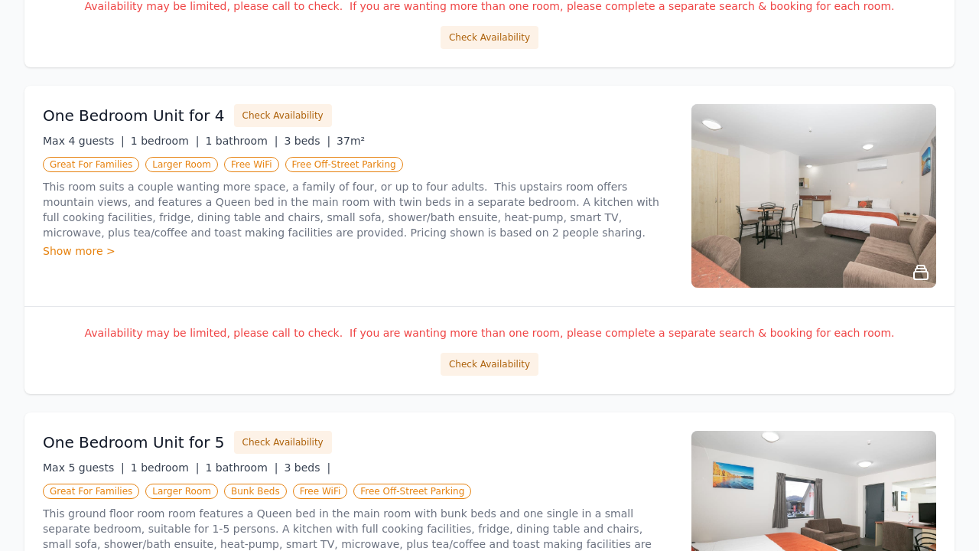
scroll to position [552, 0]
click at [480, 362] on button "Check Availability" at bounding box center [490, 364] width 98 height 23
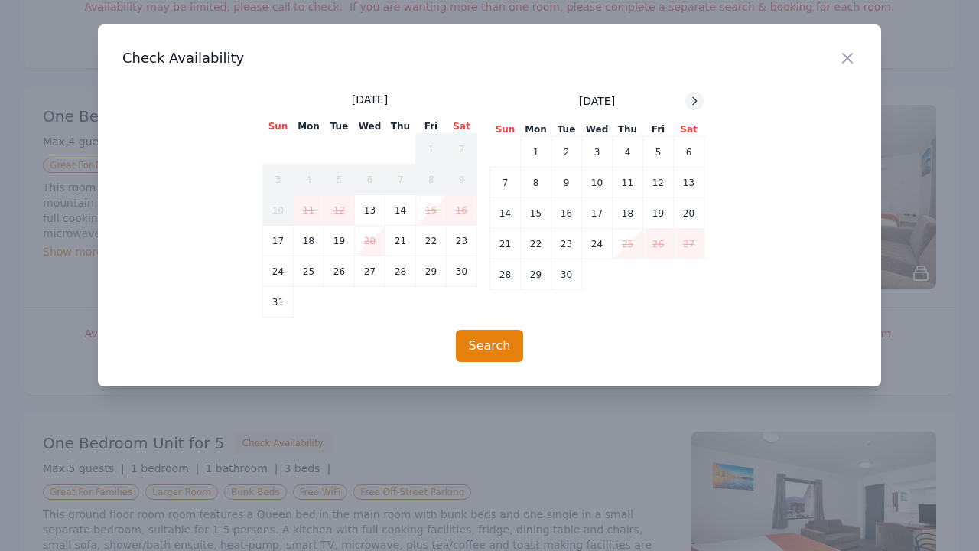
click at [693, 99] on icon at bounding box center [694, 101] width 12 height 12
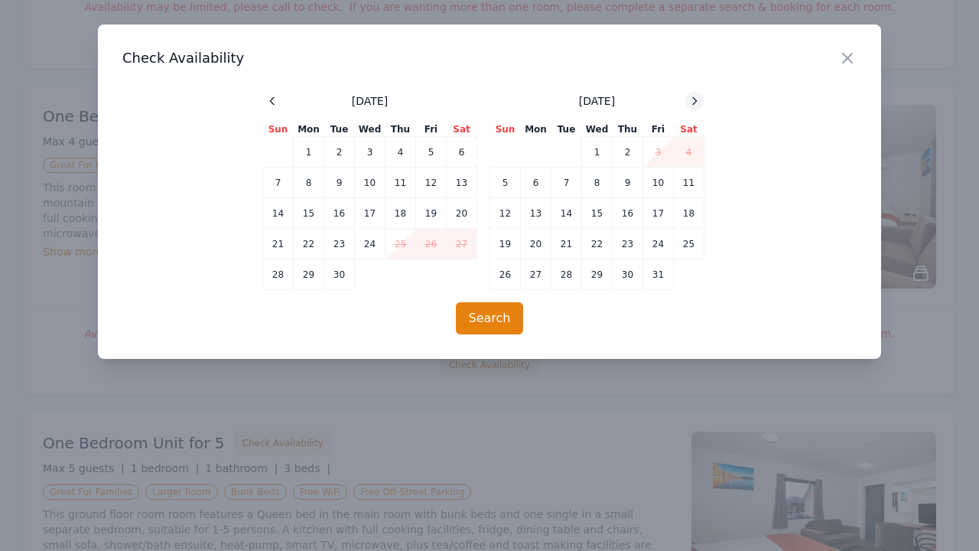
click at [693, 99] on icon at bounding box center [694, 101] width 12 height 12
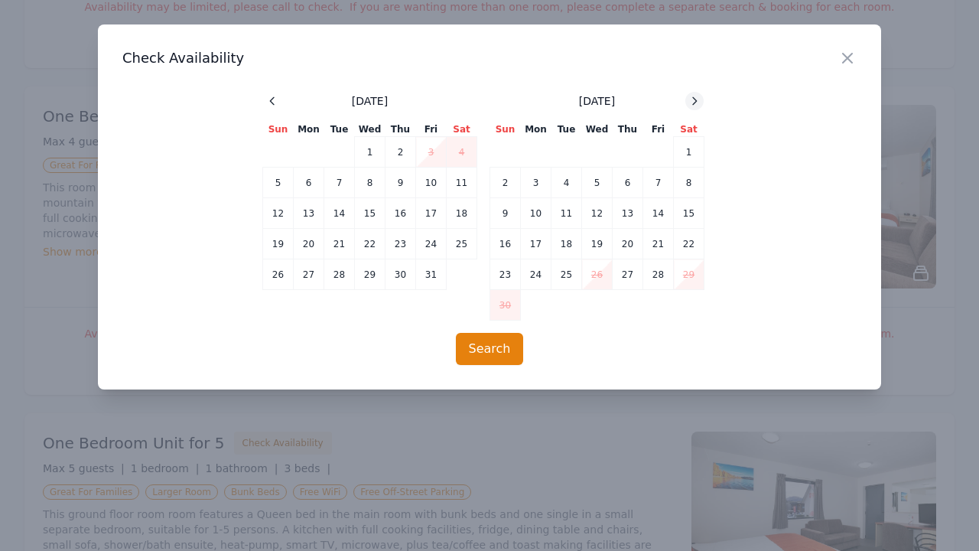
click at [693, 99] on icon at bounding box center [694, 101] width 12 height 12
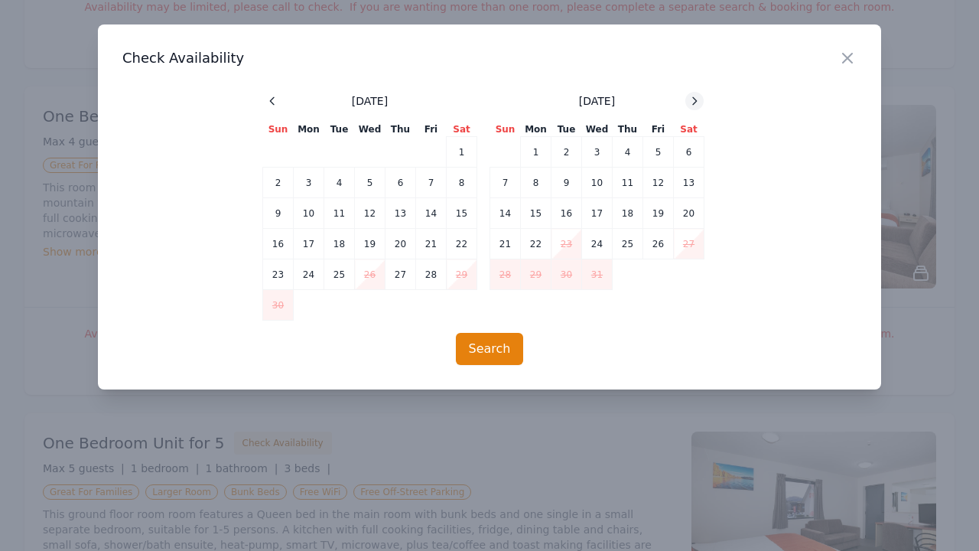
click at [693, 99] on icon at bounding box center [694, 101] width 12 height 12
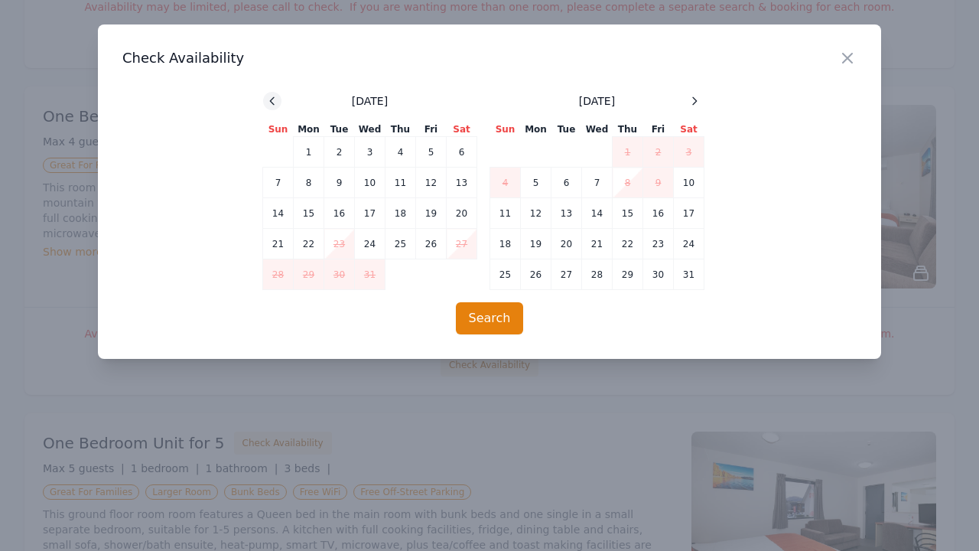
click at [275, 98] on icon at bounding box center [272, 101] width 12 height 12
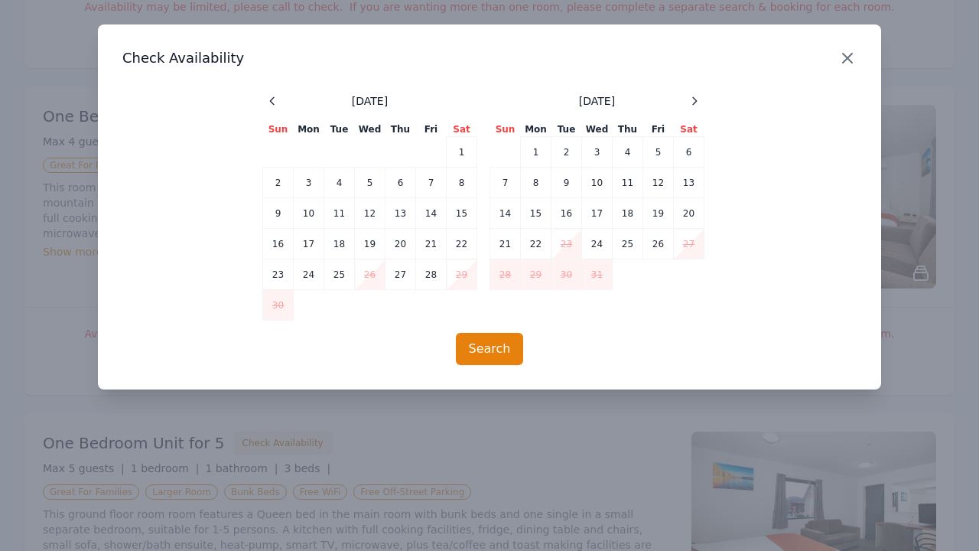
click at [854, 60] on icon "button" at bounding box center [847, 58] width 18 height 18
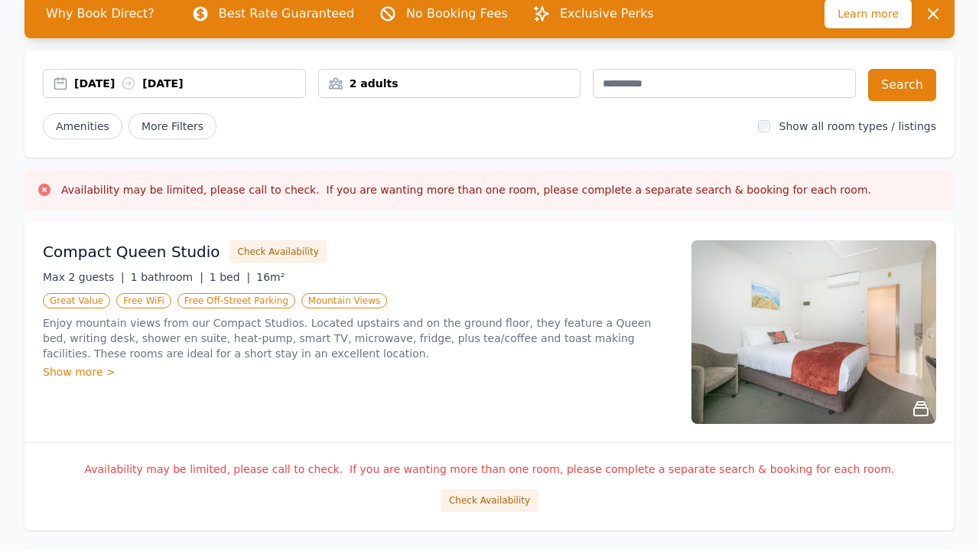
scroll to position [86, 0]
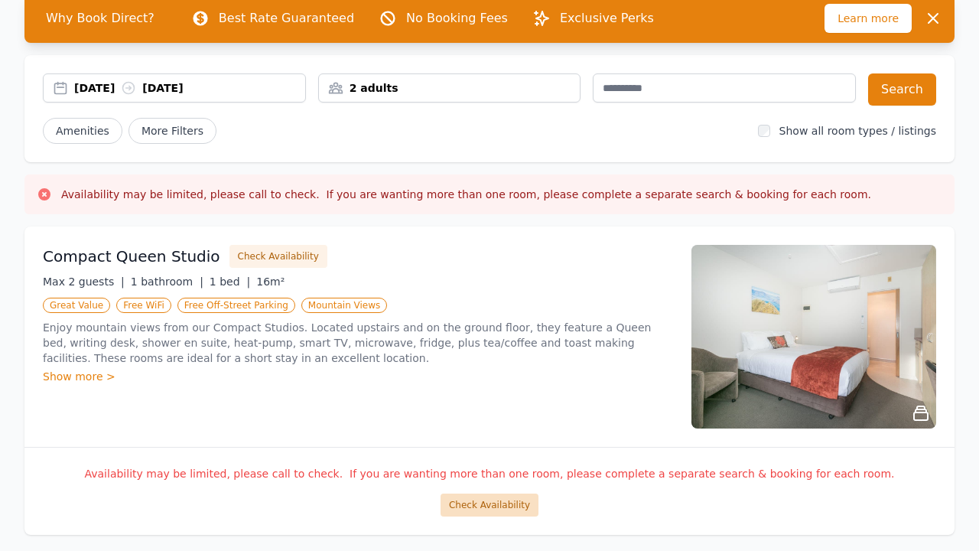
click at [475, 500] on button "Check Availability" at bounding box center [490, 504] width 98 height 23
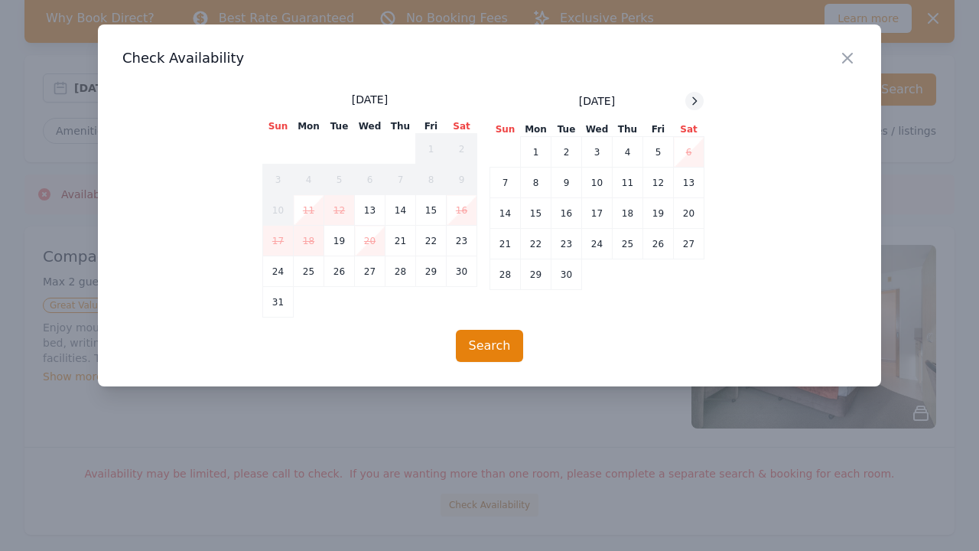
click at [700, 96] on div at bounding box center [694, 101] width 18 height 18
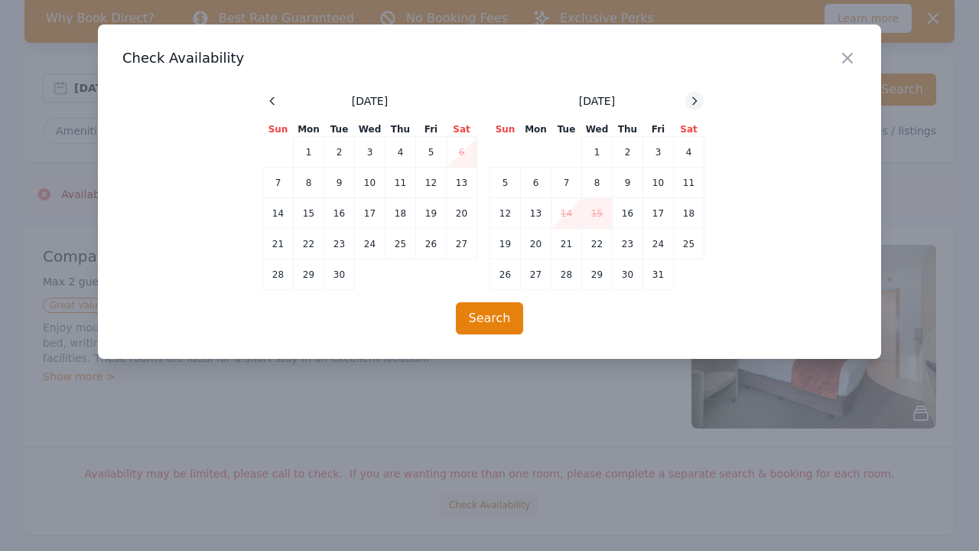
click at [700, 96] on icon at bounding box center [694, 101] width 12 height 12
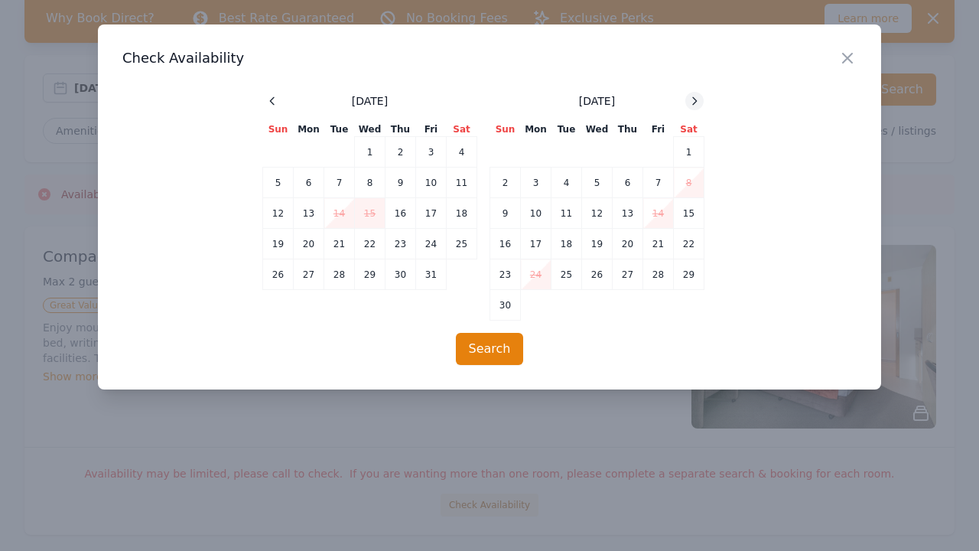
click at [700, 96] on icon at bounding box center [694, 101] width 12 height 12
click at [696, 101] on icon at bounding box center [695, 100] width 4 height 7
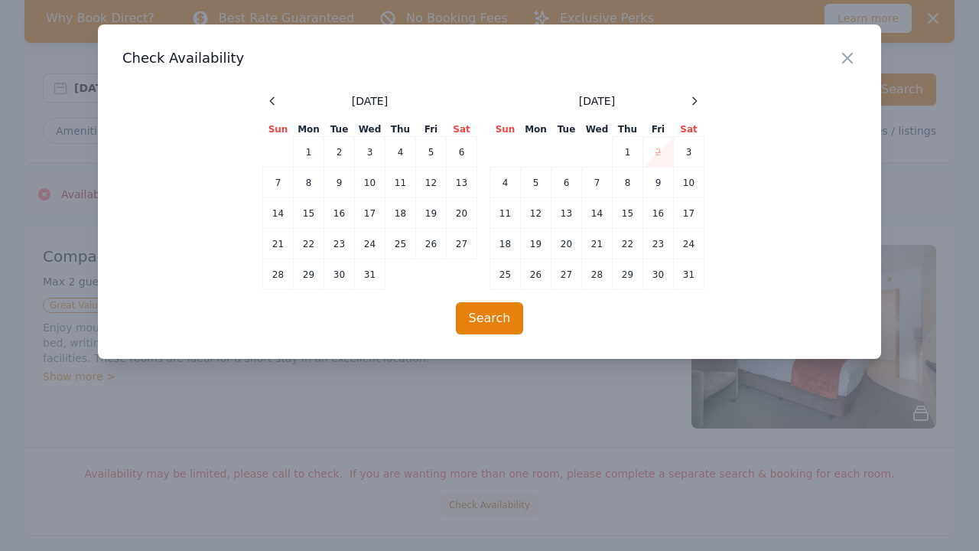
click at [281, 106] on div "[DATE]" at bounding box center [370, 101] width 214 height 18
click at [275, 96] on icon at bounding box center [272, 101] width 12 height 12
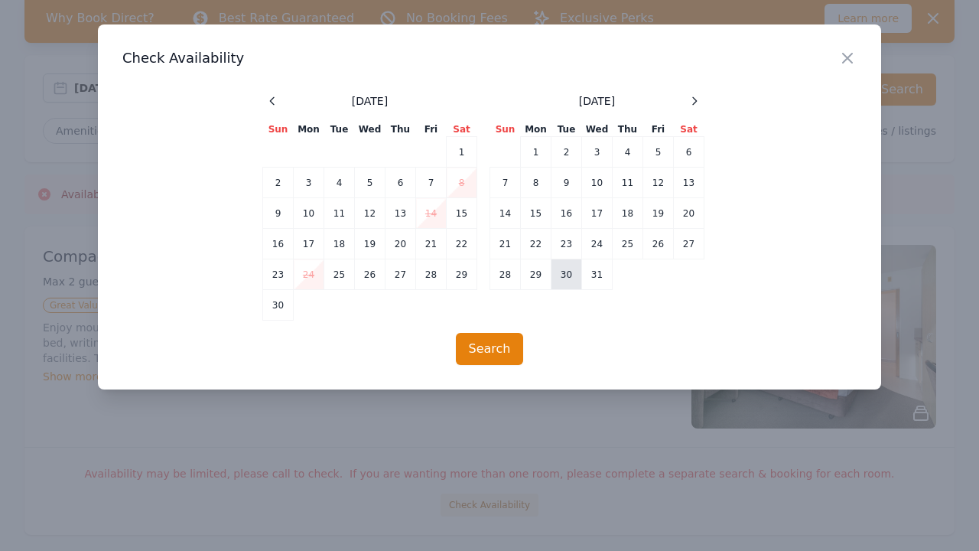
click at [571, 277] on td "30" at bounding box center [567, 274] width 31 height 31
click at [698, 97] on icon at bounding box center [694, 101] width 12 height 12
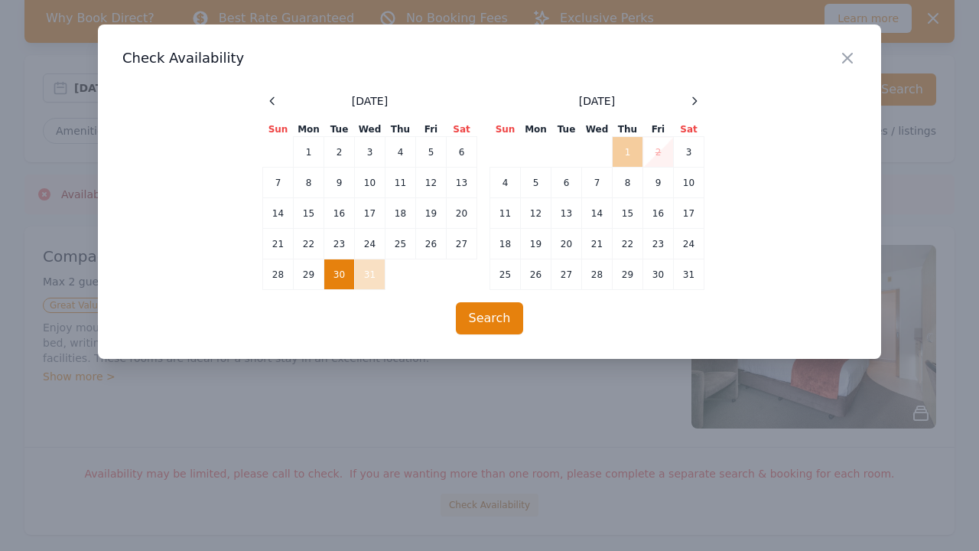
click at [625, 149] on td "1" at bounding box center [628, 152] width 31 height 31
click at [491, 320] on button "Search" at bounding box center [490, 318] width 68 height 32
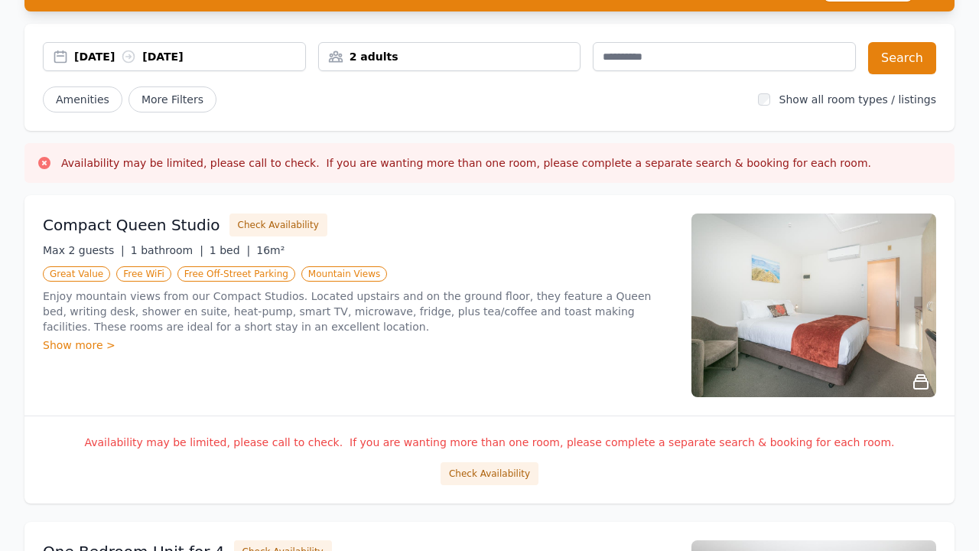
scroll to position [219, 0]
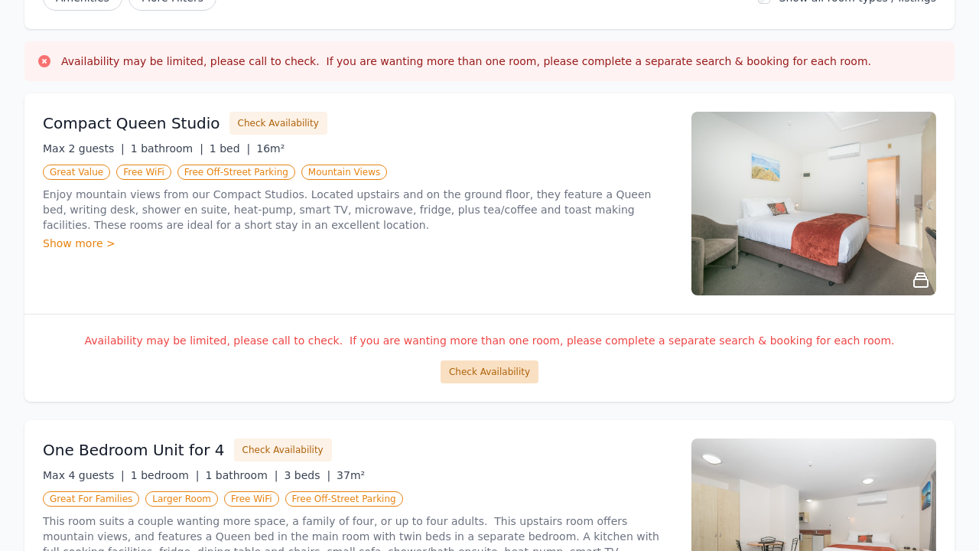
click at [504, 375] on button "Check Availability" at bounding box center [490, 371] width 98 height 23
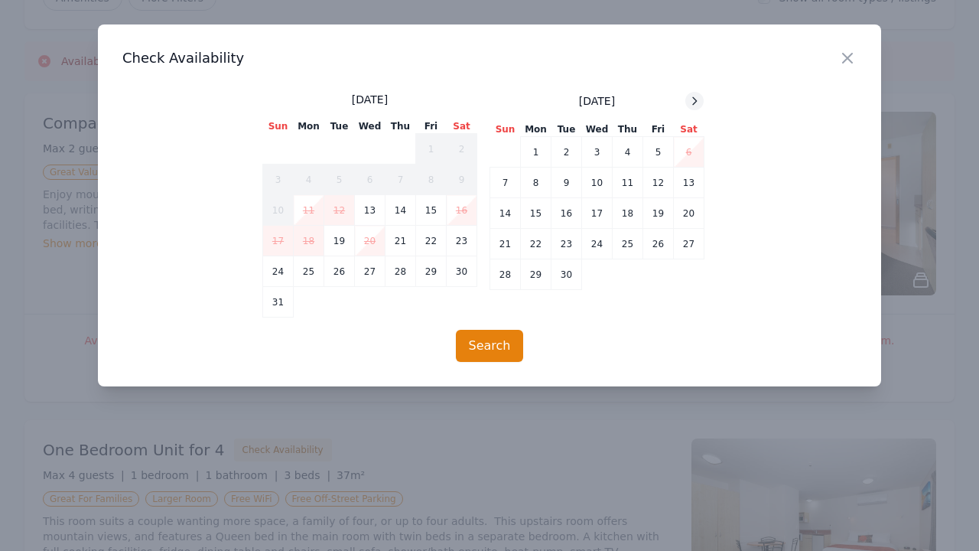
click at [695, 98] on icon at bounding box center [694, 101] width 12 height 12
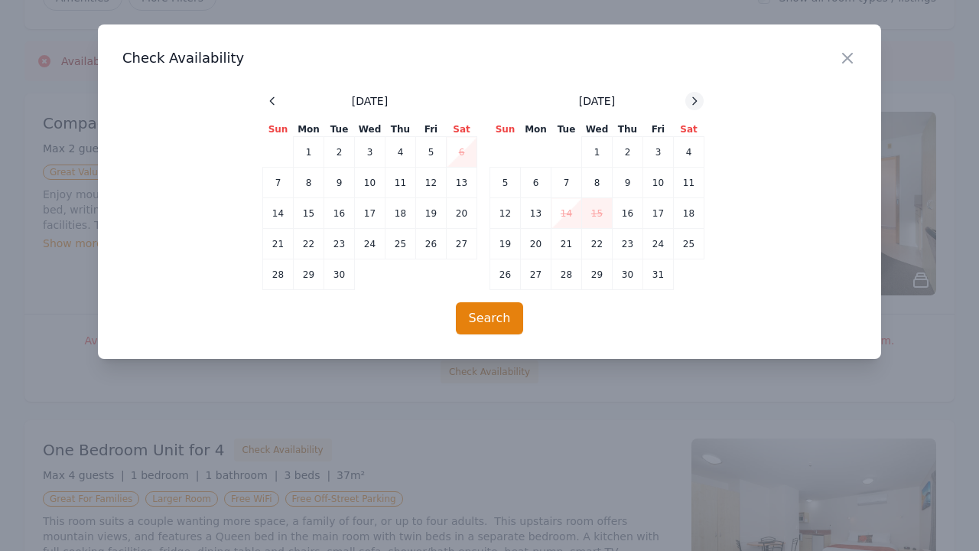
click at [695, 98] on icon at bounding box center [694, 101] width 12 height 12
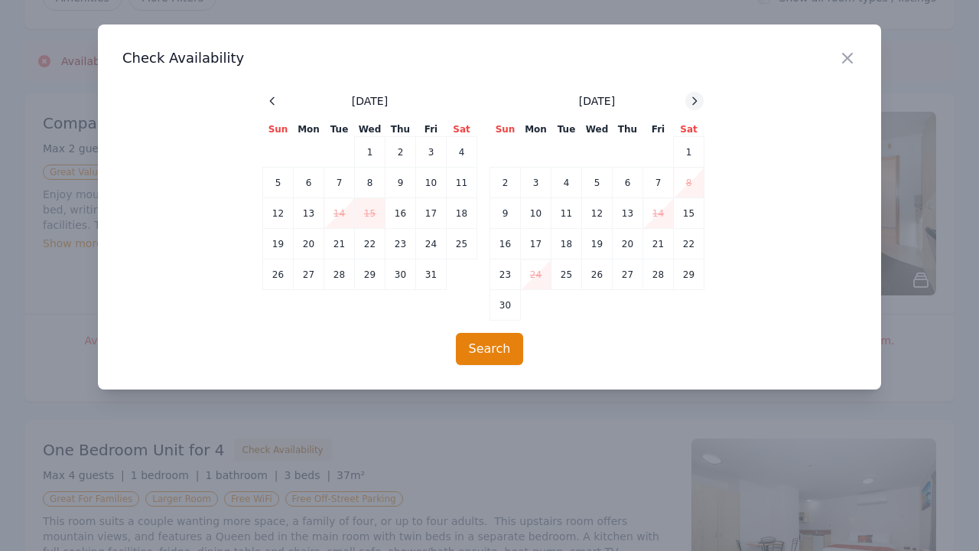
click at [695, 98] on icon at bounding box center [694, 101] width 12 height 12
click at [697, 105] on icon at bounding box center [694, 101] width 12 height 12
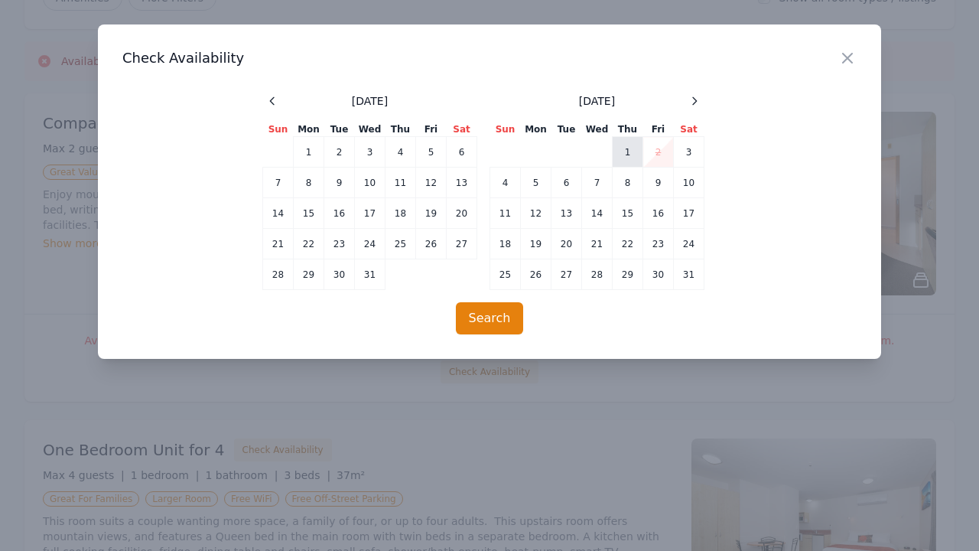
click at [622, 157] on td "1" at bounding box center [628, 152] width 31 height 31
click at [342, 276] on td "30" at bounding box center [339, 274] width 31 height 31
click at [632, 145] on td "1" at bounding box center [628, 152] width 31 height 31
click at [479, 327] on button "Search" at bounding box center [490, 318] width 68 height 32
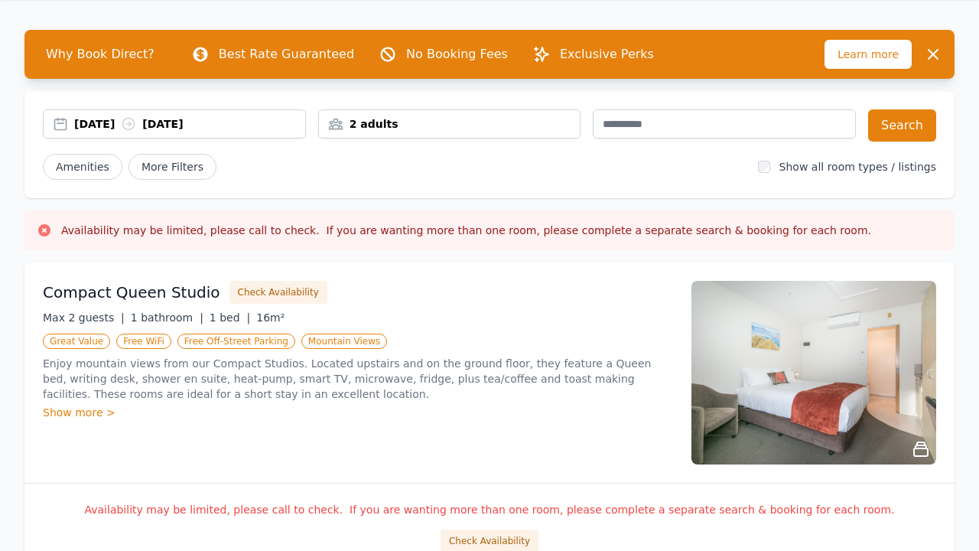
scroll to position [44, 0]
